Goal: Task Accomplishment & Management: Use online tool/utility

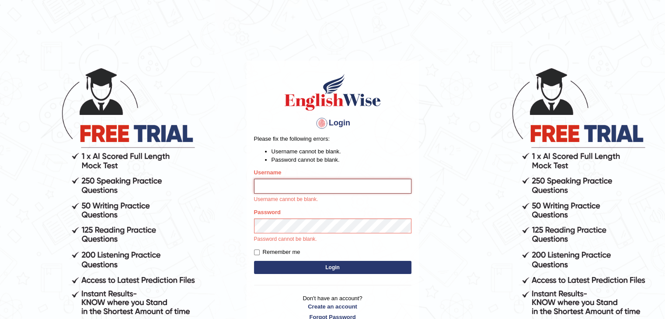
click at [320, 191] on input "Username" at bounding box center [332, 186] width 157 height 15
type input "NandhuIsha"
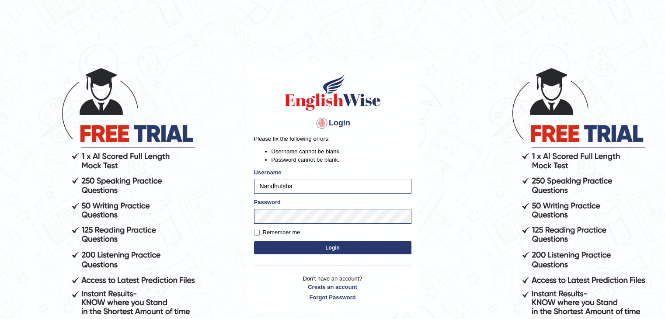
click at [300, 245] on button "Login" at bounding box center [332, 247] width 157 height 13
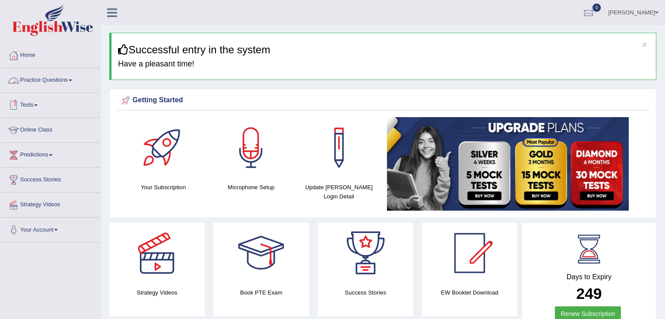
click at [32, 104] on link "Tests" at bounding box center [50, 104] width 100 height 22
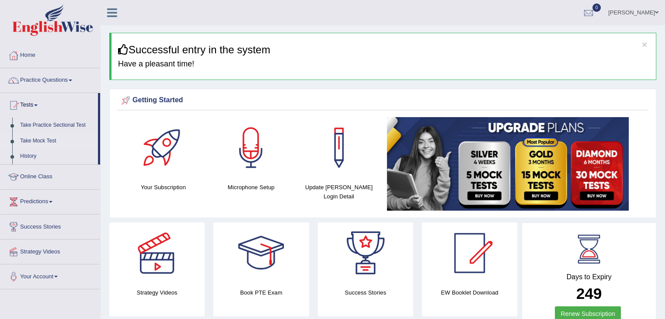
click at [35, 141] on link "Take Mock Test" at bounding box center [57, 141] width 82 height 16
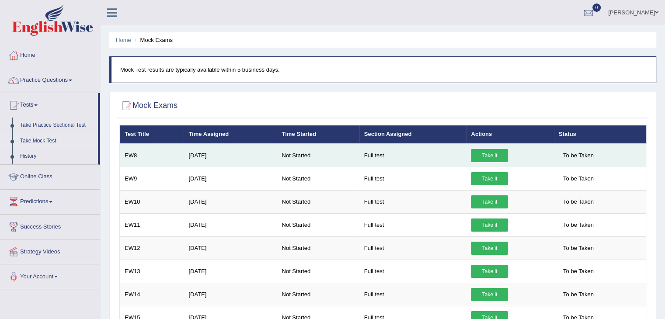
click at [488, 155] on link "Take it" at bounding box center [489, 155] width 37 height 13
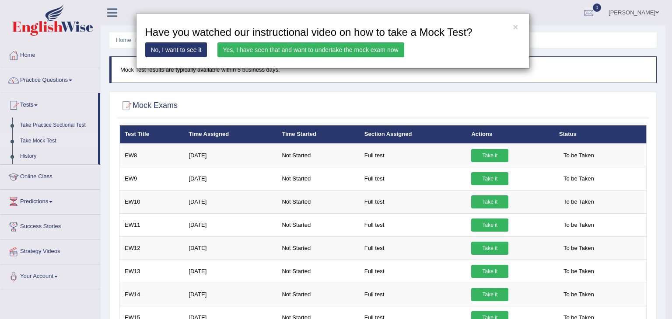
click at [355, 48] on link "Yes, I have seen that and want to undertake the mock exam now" at bounding box center [310, 49] width 187 height 15
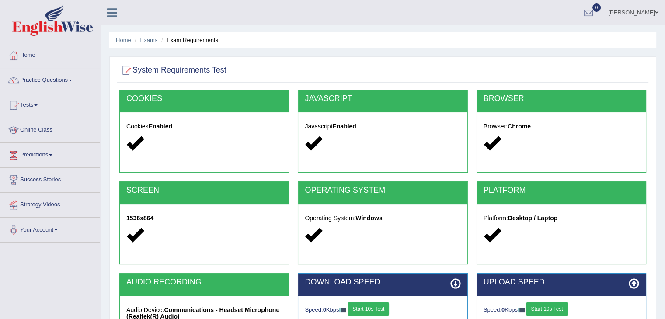
scroll to position [140, 0]
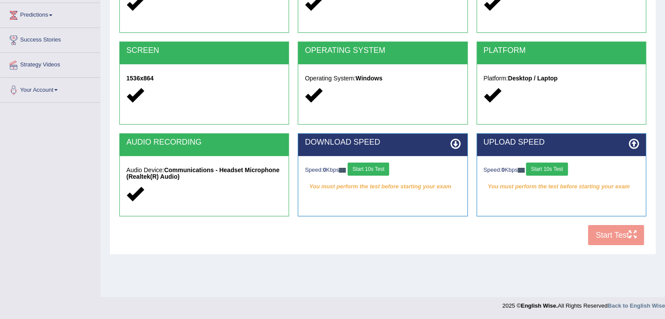
click at [367, 167] on button "Start 10s Test" at bounding box center [369, 169] width 42 height 13
click at [560, 171] on button "Start 10s Test" at bounding box center [547, 169] width 42 height 13
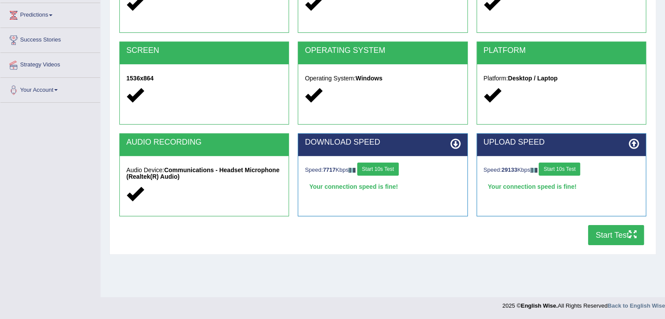
click at [615, 236] on button "Start Test" at bounding box center [616, 235] width 56 height 20
